Goal: Find specific page/section: Find specific page/section

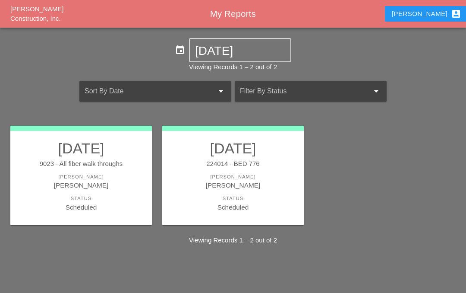
click at [228, 170] on link "[DATE] 224014 - BED 776 [PERSON_NAME] [PERSON_NAME] Status Scheduled" at bounding box center [233, 175] width 124 height 73
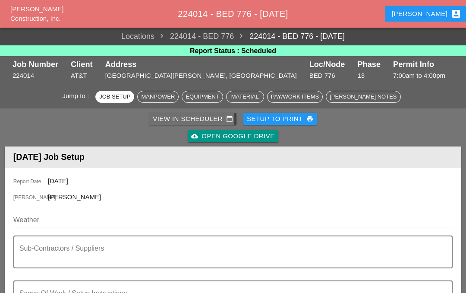
click at [191, 119] on div "View in Scheduler calendar_today" at bounding box center [193, 119] width 80 height 10
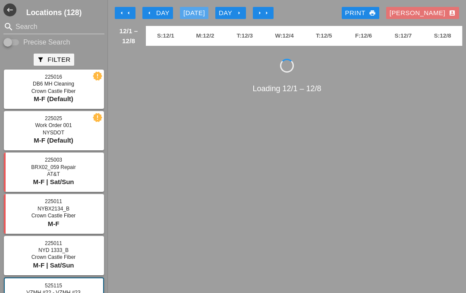
click at [198, 8] on div "[DATE]" at bounding box center [194, 13] width 22 height 10
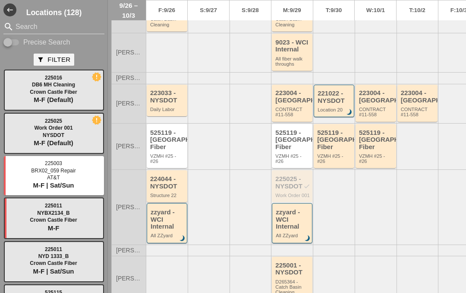
scroll to position [155, 0]
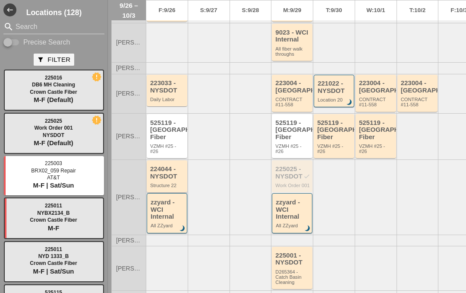
click at [166, 180] on div "224044 - NYSDOT" at bounding box center [167, 172] width 35 height 14
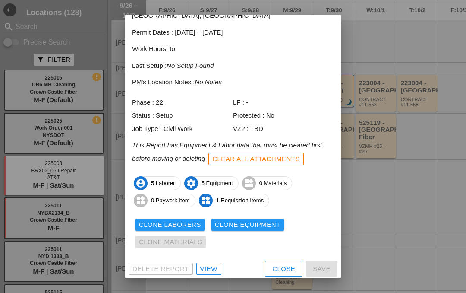
scroll to position [46, 0]
click at [210, 264] on div "View" at bounding box center [208, 269] width 17 height 10
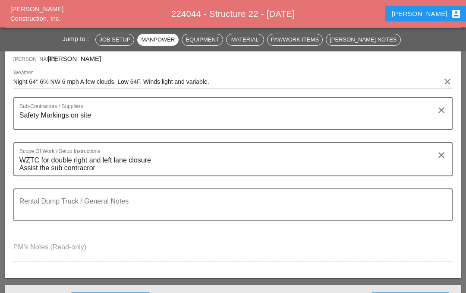
scroll to position [126, 0]
